Goal: Book appointment/travel/reservation

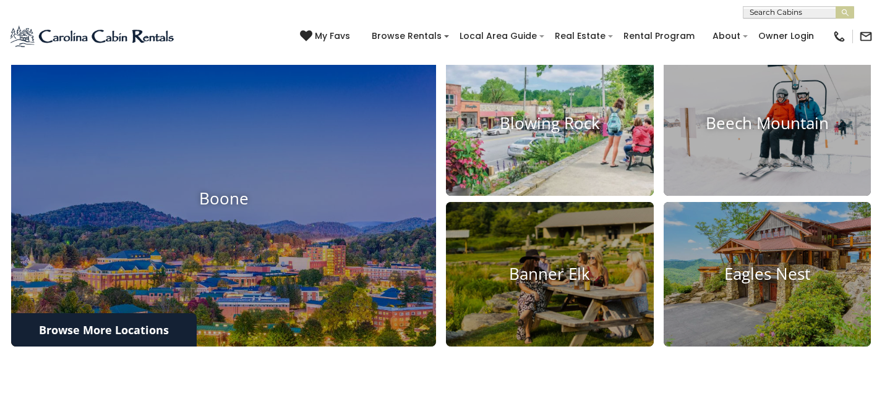
scroll to position [433, 0]
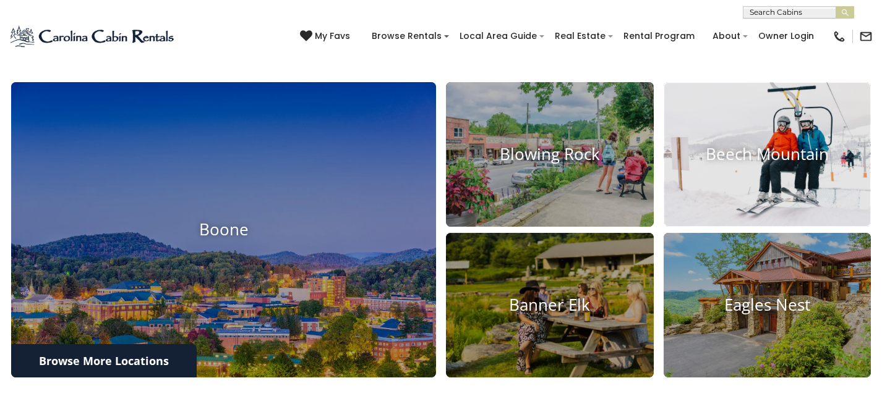
click at [728, 164] on h4 "Beech Mountain" at bounding box center [768, 154] width 208 height 19
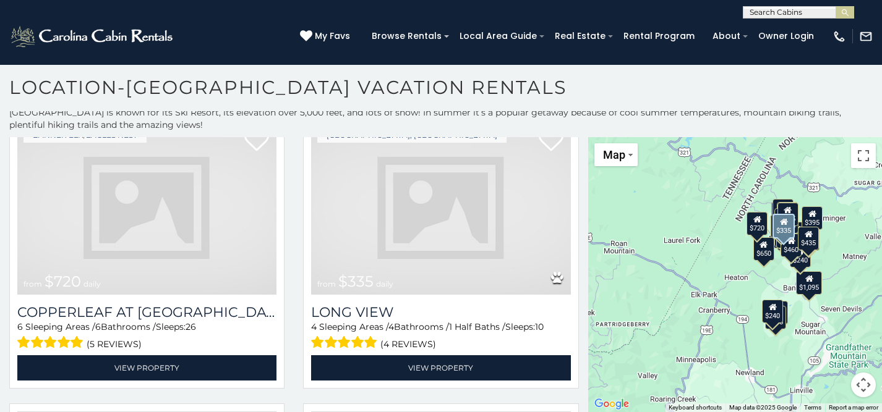
scroll to position [2968, 0]
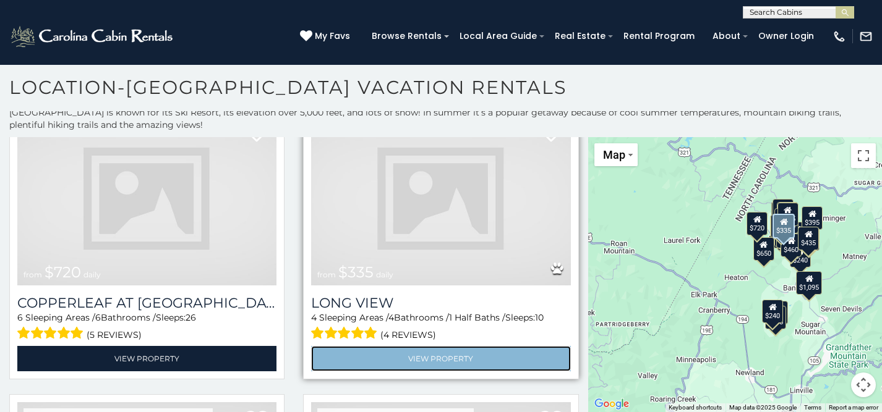
click at [437, 346] on link "View Property" at bounding box center [440, 358] width 259 height 25
